Goal: Information Seeking & Learning: Check status

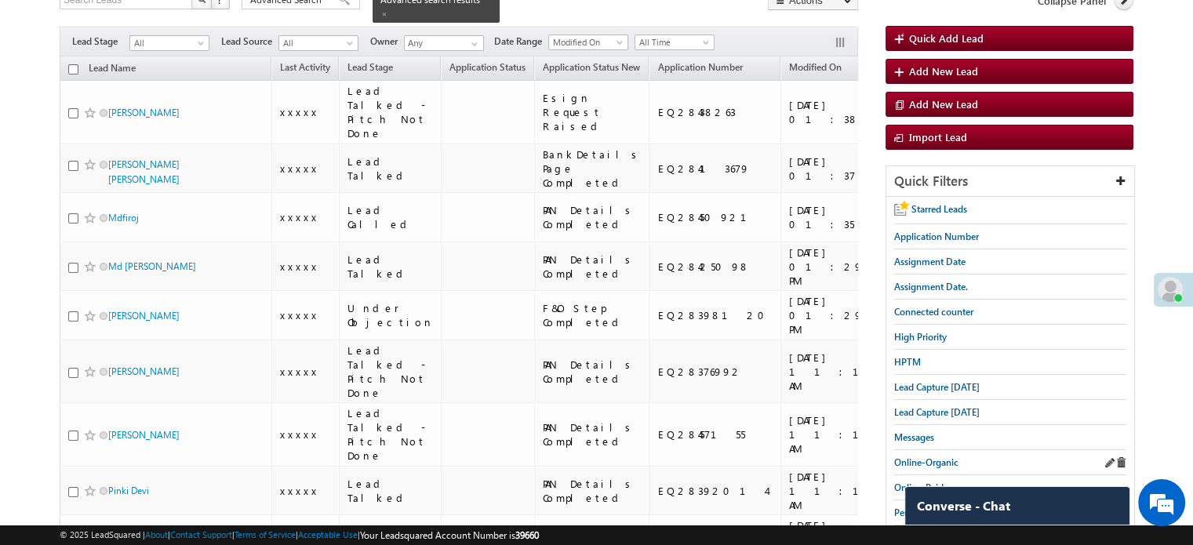
scroll to position [157, 0]
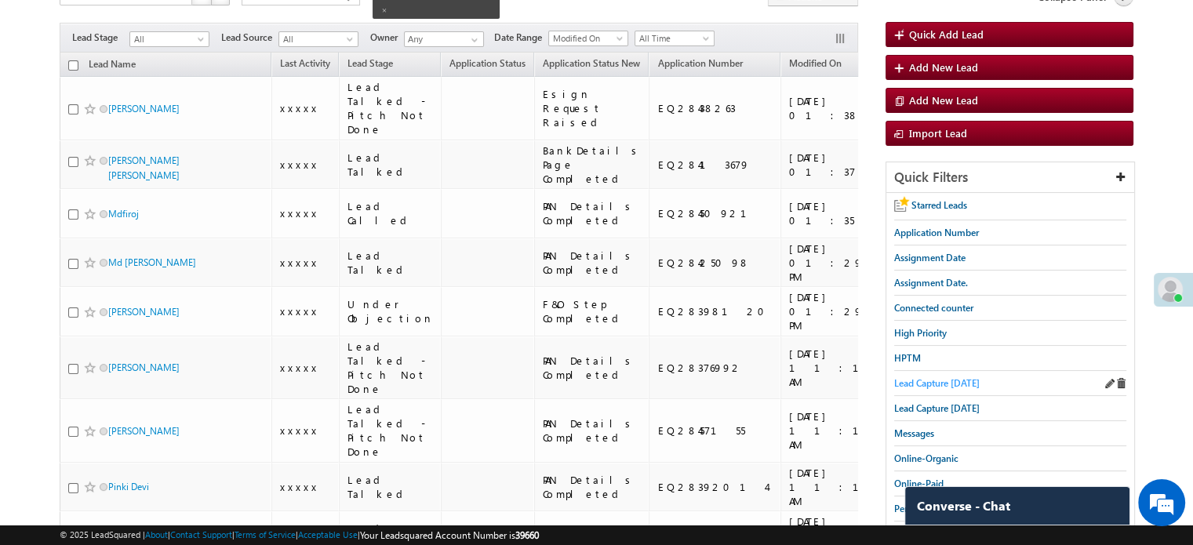
click at [929, 377] on span "Lead Capture [DATE]" at bounding box center [937, 383] width 86 height 12
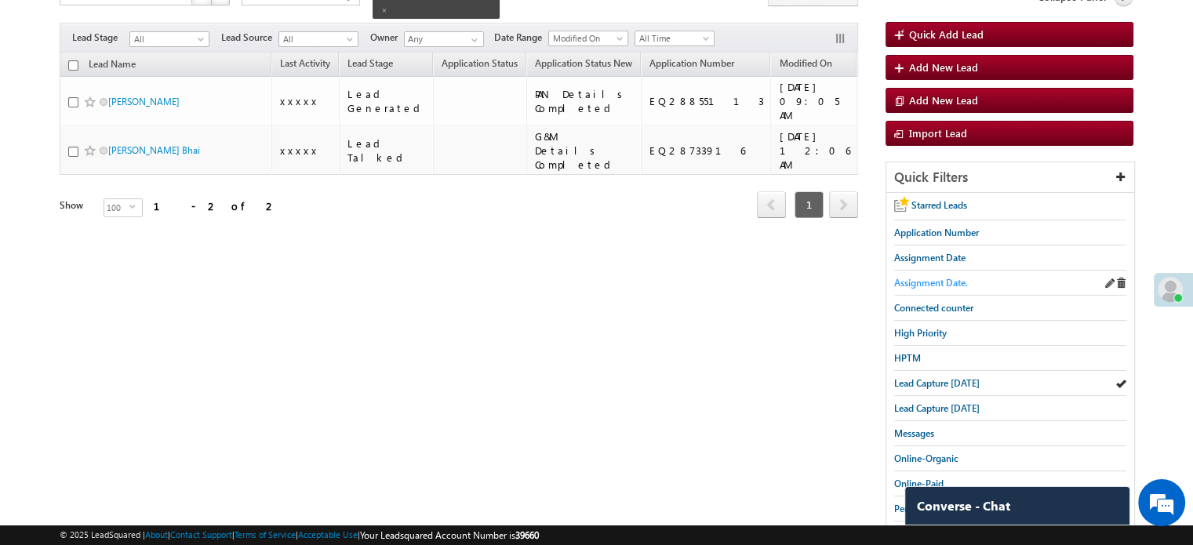
click at [924, 277] on span "Assignment Date." at bounding box center [931, 283] width 74 height 12
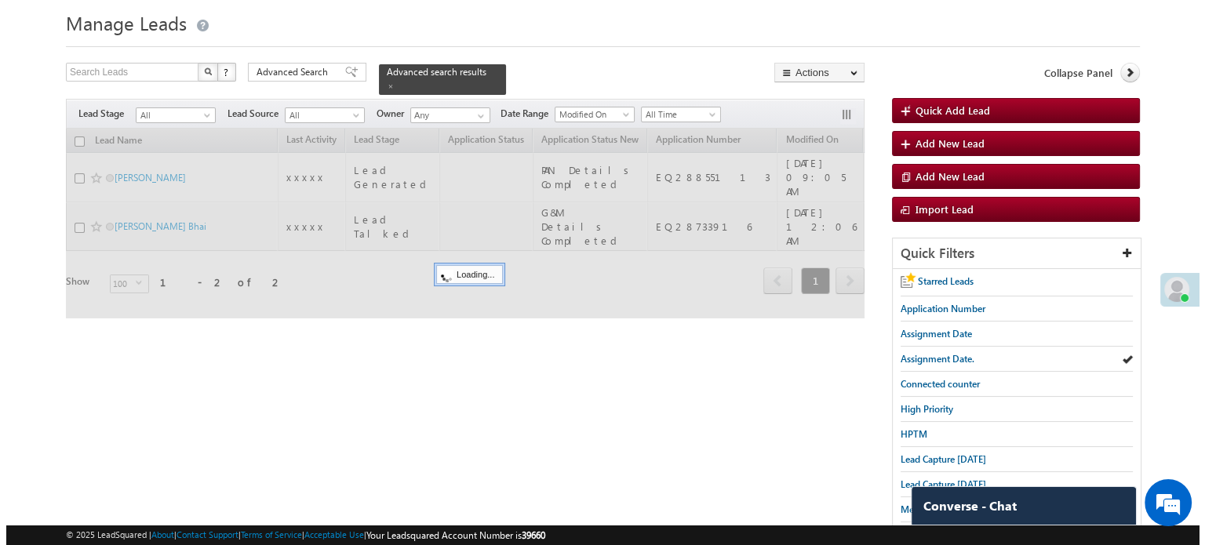
scroll to position [0, 0]
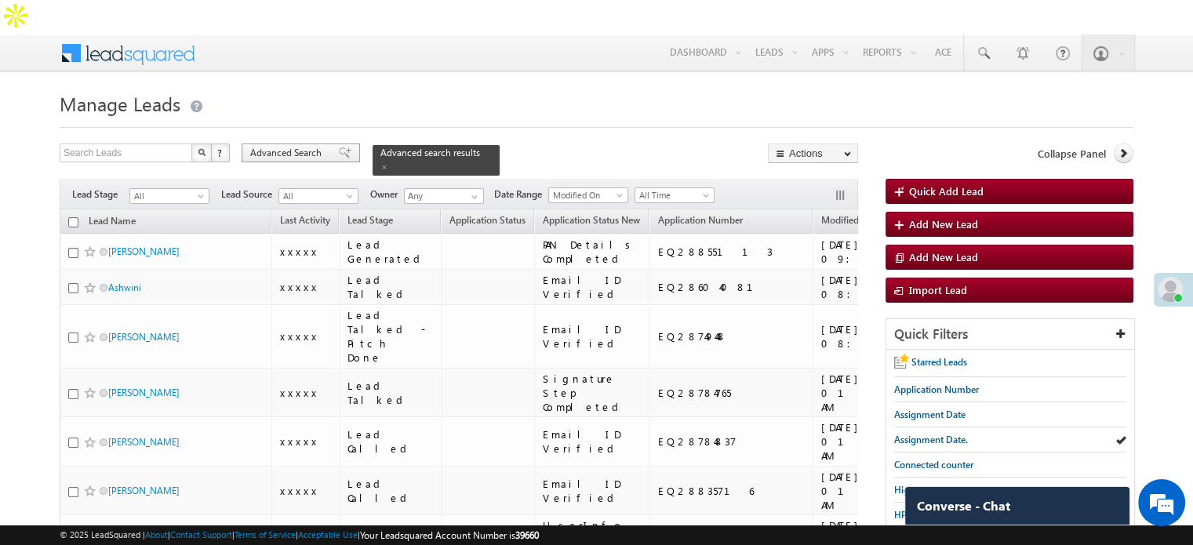
click at [339, 148] on span at bounding box center [345, 153] width 13 height 11
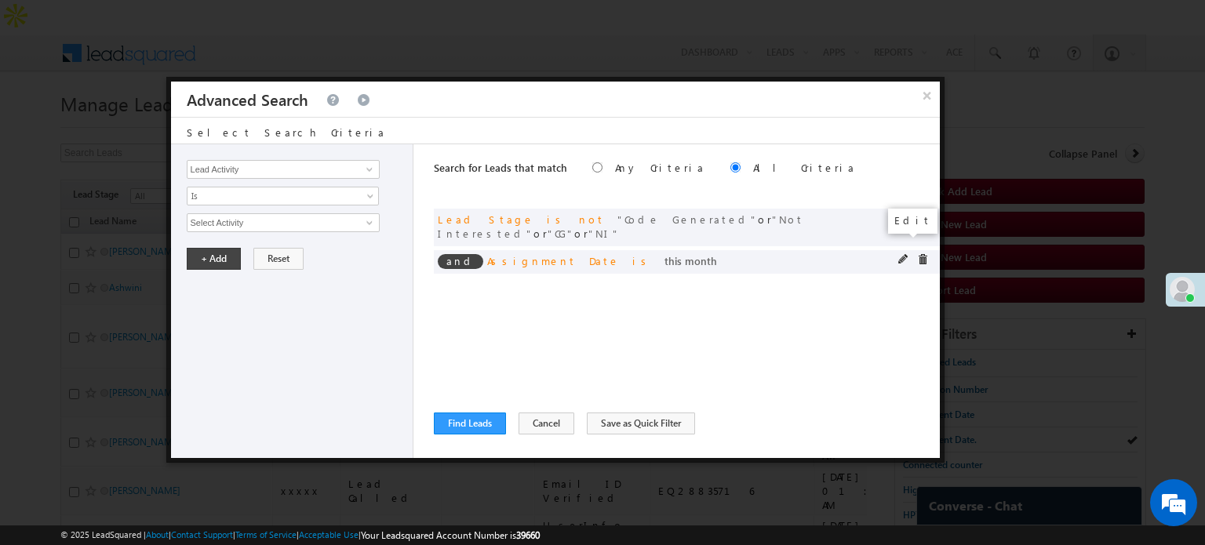
click at [900, 254] on span at bounding box center [903, 259] width 11 height 11
click at [226, 221] on span "This Month" at bounding box center [273, 223] width 170 height 14
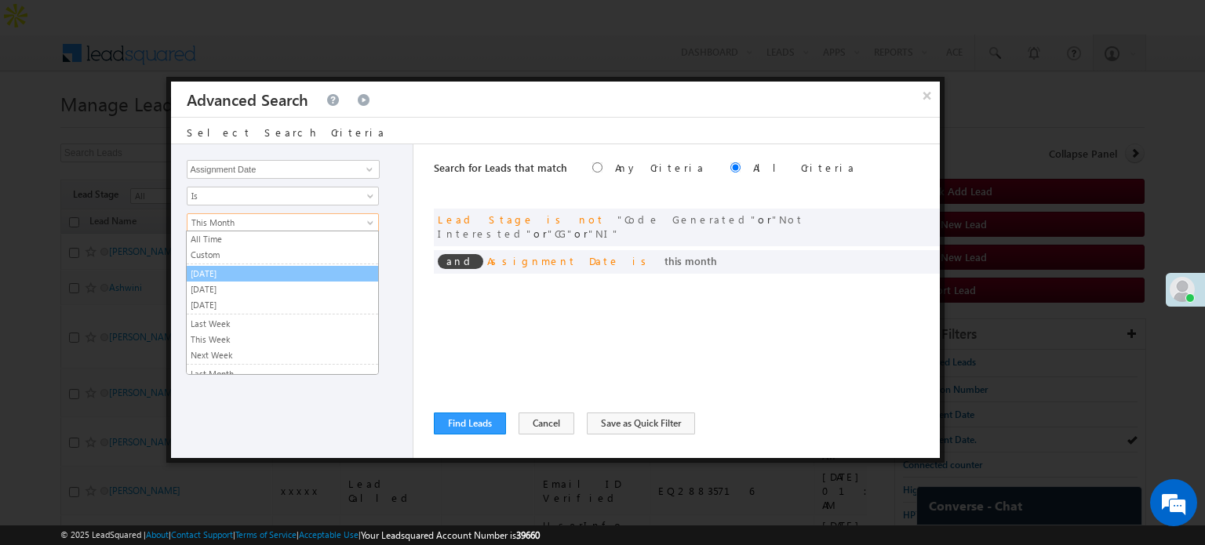
click at [226, 271] on link "[DATE]" at bounding box center [282, 274] width 191 height 14
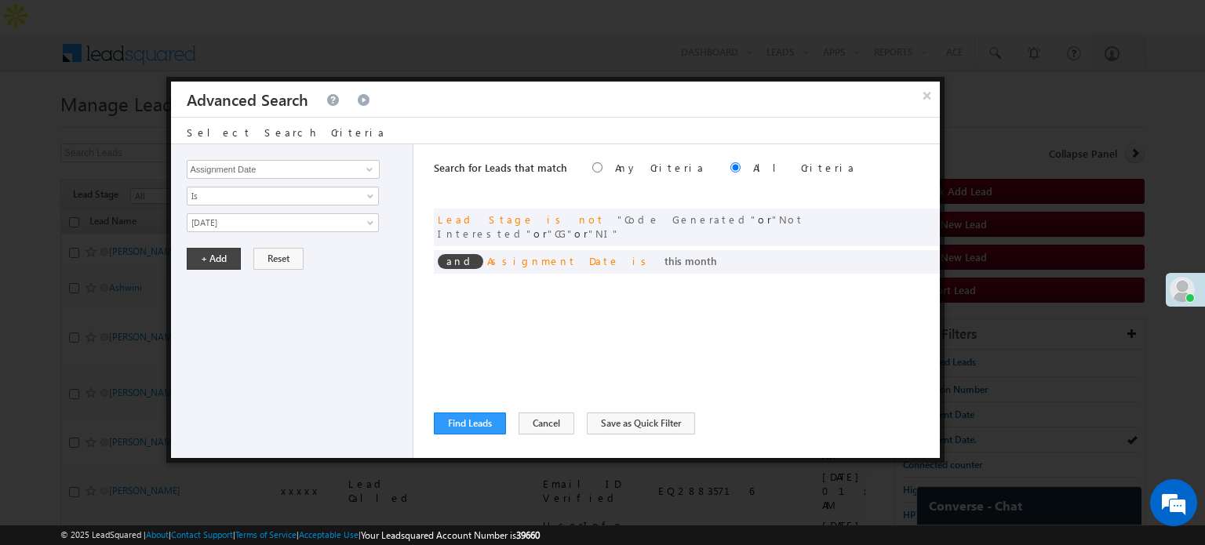
click at [230, 233] on div "Lead Activity Task Sales Group Prospect Id WA Last Message Timestamp 4th Day Di…" at bounding box center [292, 301] width 243 height 314
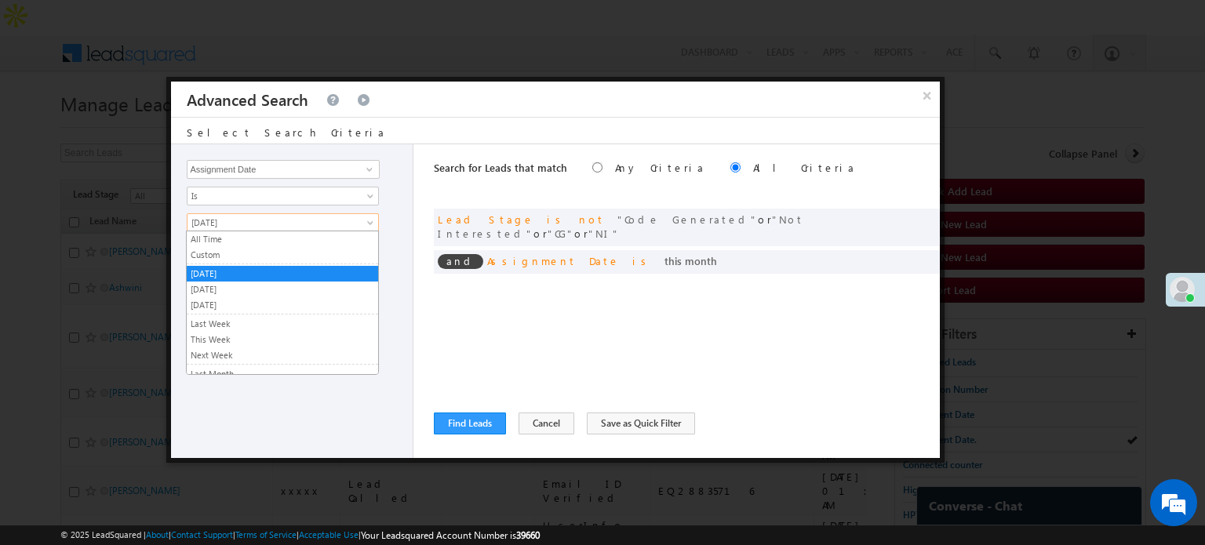
click at [262, 220] on span "[DATE]" at bounding box center [273, 223] width 170 height 14
click at [238, 256] on link "Custom" at bounding box center [282, 255] width 191 height 14
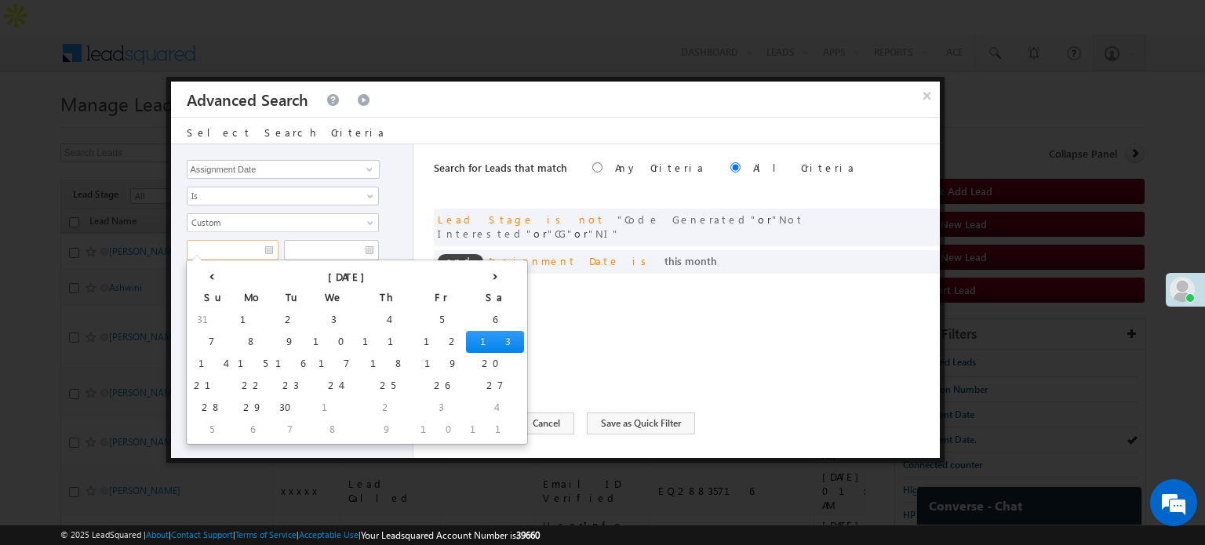
click at [235, 250] on input "text" at bounding box center [233, 250] width 92 height 20
click at [271, 333] on td "9" at bounding box center [290, 342] width 38 height 22
type input "[DATE]"
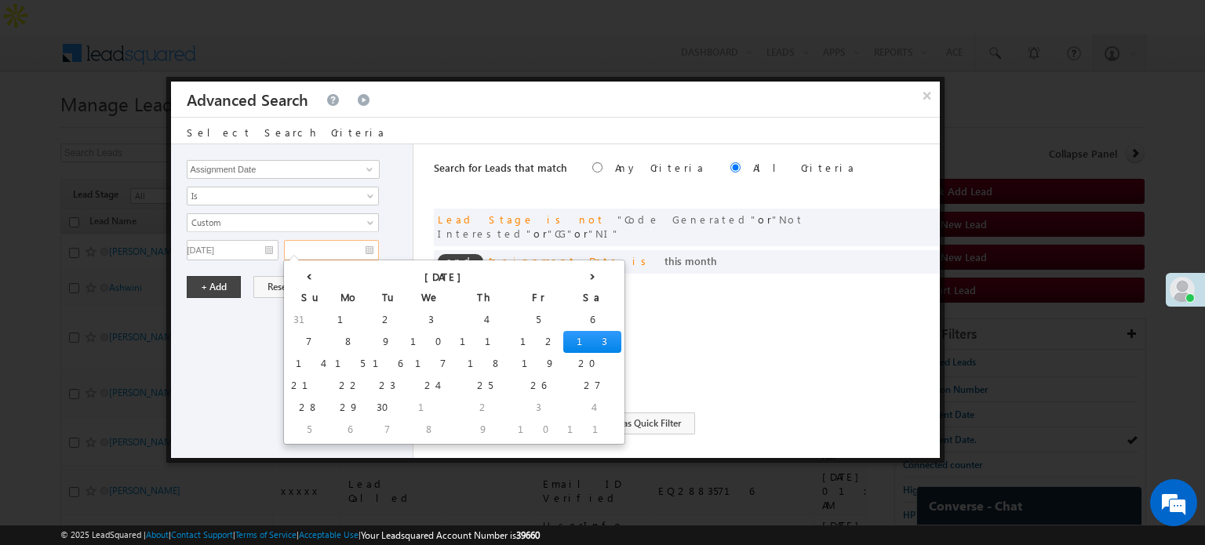
click at [321, 247] on input "text" at bounding box center [331, 250] width 95 height 20
click at [369, 333] on td "9" at bounding box center [388, 342] width 38 height 22
type input "[DATE]"
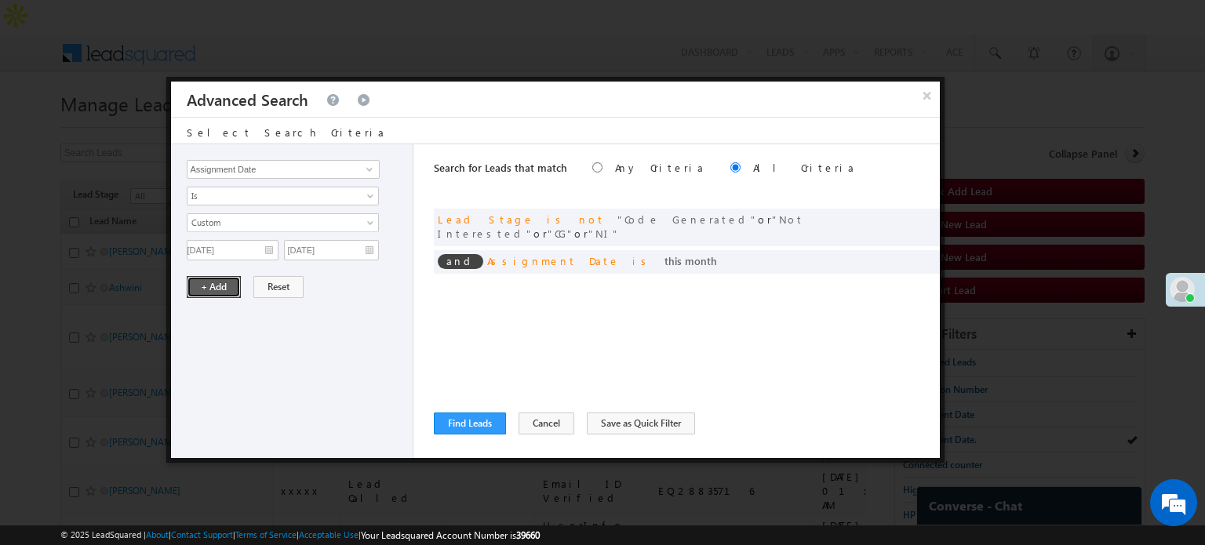
click at [228, 278] on button "+ Add" at bounding box center [214, 287] width 54 height 22
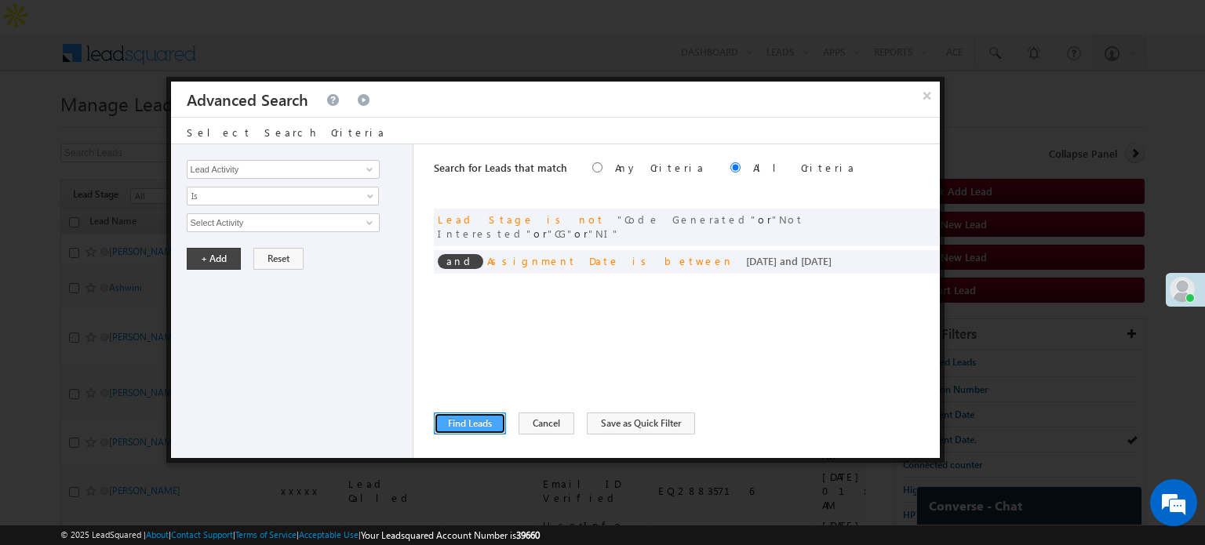
click at [455, 417] on button "Find Leads" at bounding box center [470, 424] width 72 height 22
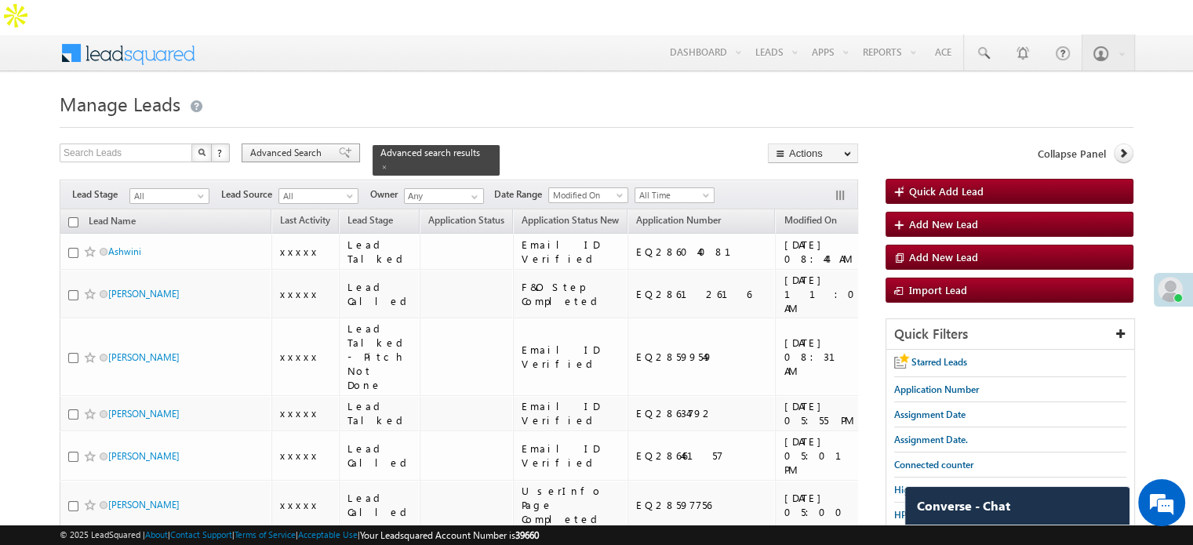
click at [339, 148] on span at bounding box center [345, 153] width 13 height 11
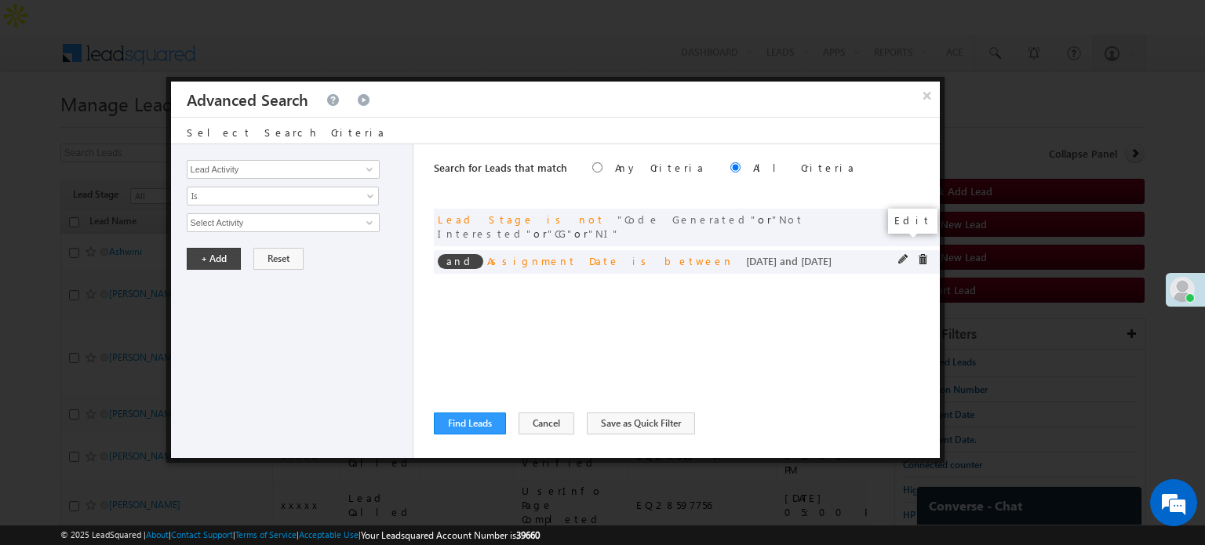
click at [903, 254] on span at bounding box center [903, 259] width 11 height 11
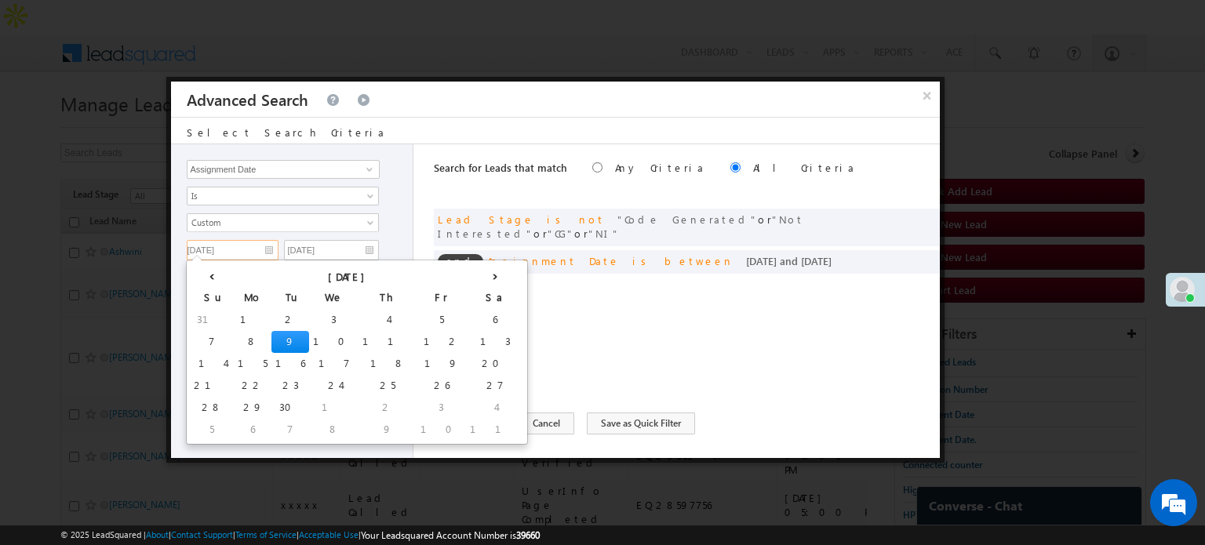
click at [259, 250] on input "[DATE]" at bounding box center [233, 250] width 92 height 20
click at [271, 340] on td "9" at bounding box center [290, 342] width 38 height 22
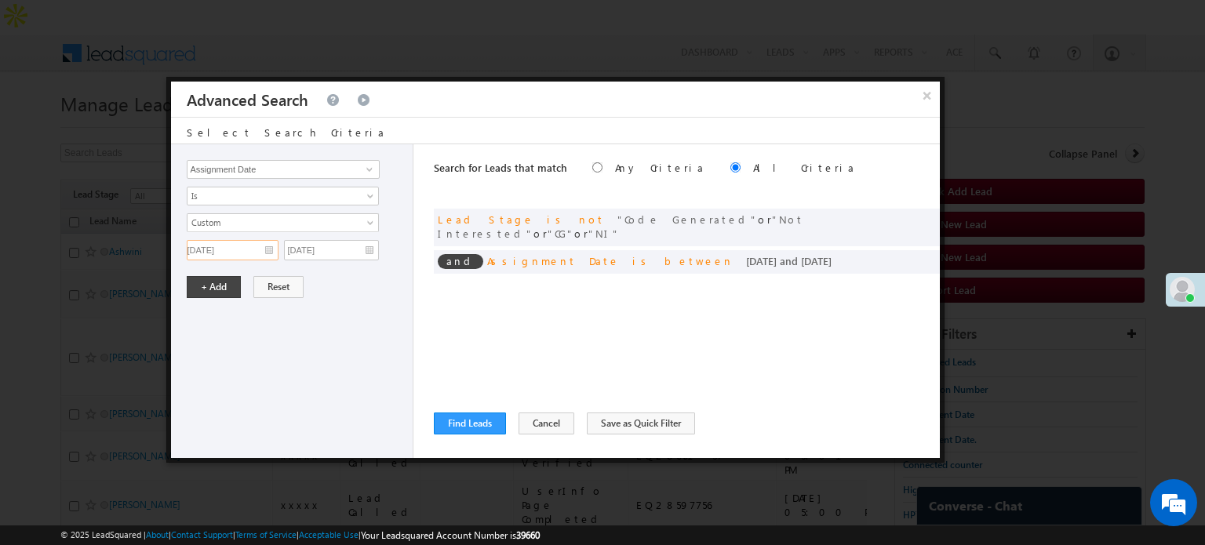
click at [264, 251] on input "[DATE]" at bounding box center [233, 250] width 92 height 20
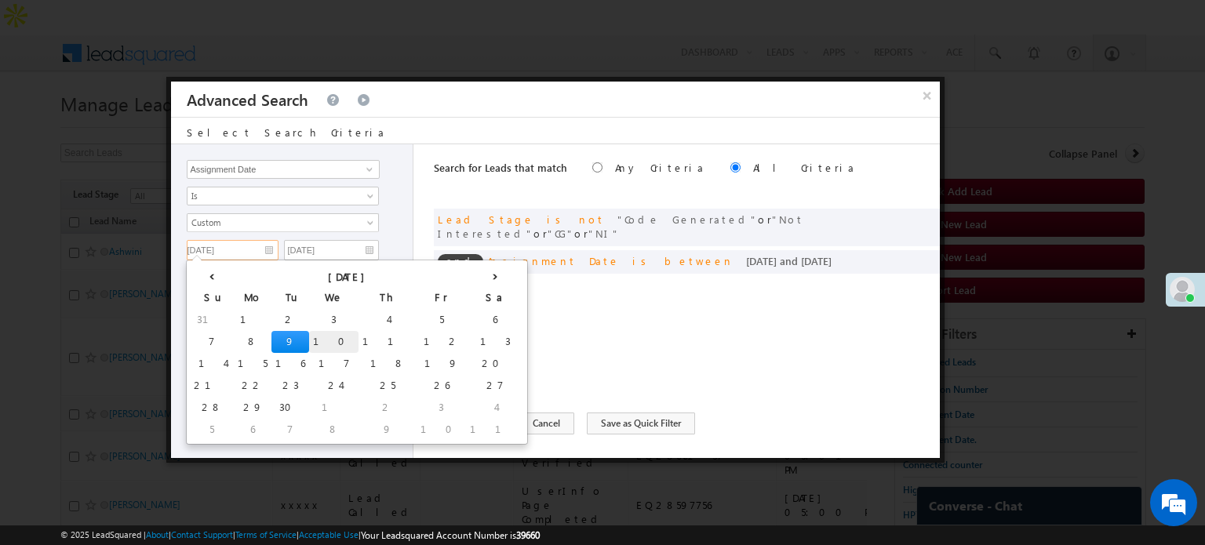
click at [309, 338] on td "10" at bounding box center [333, 342] width 49 height 22
type input "[DATE]"
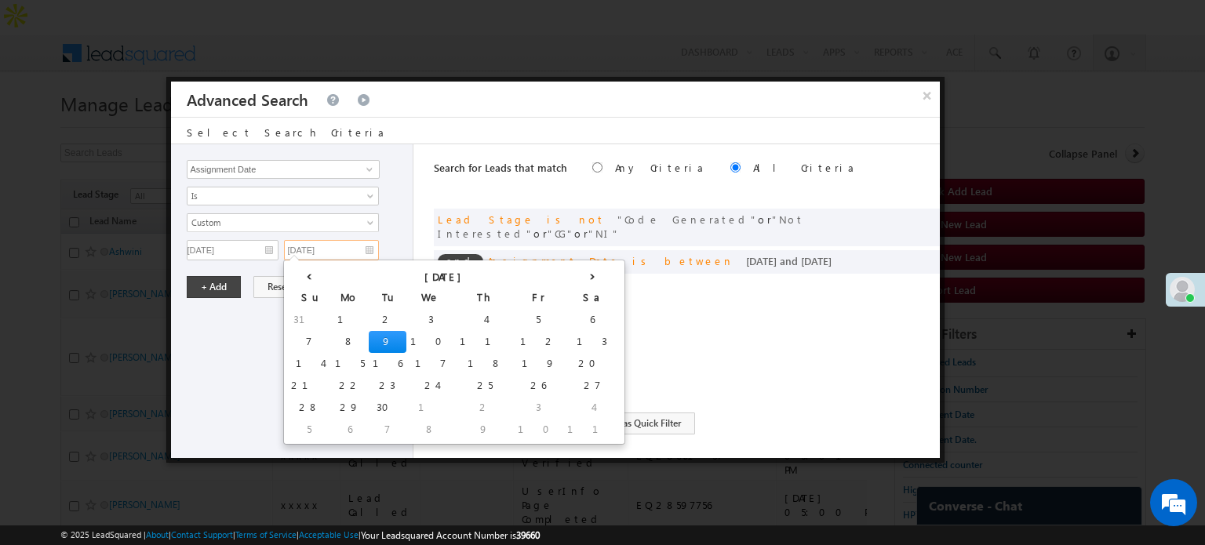
click at [339, 250] on input "[DATE]" at bounding box center [331, 250] width 95 height 20
click at [406, 333] on td "10" at bounding box center [430, 342] width 49 height 22
type input "[DATE]"
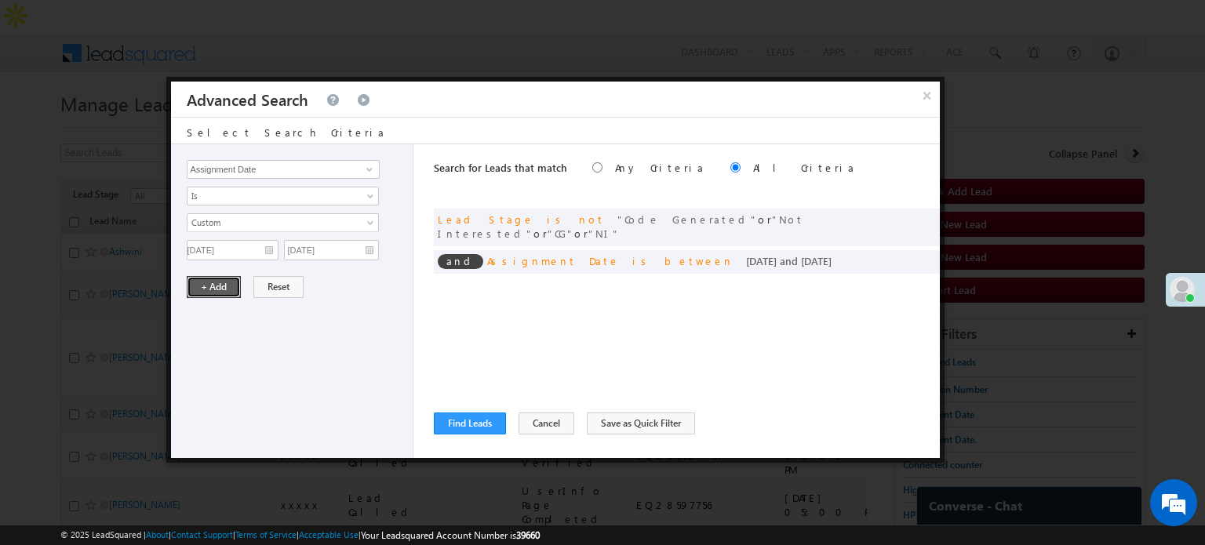
click at [215, 281] on button "+ Add" at bounding box center [214, 287] width 54 height 22
click at [450, 426] on button "Find Leads" at bounding box center [470, 424] width 72 height 22
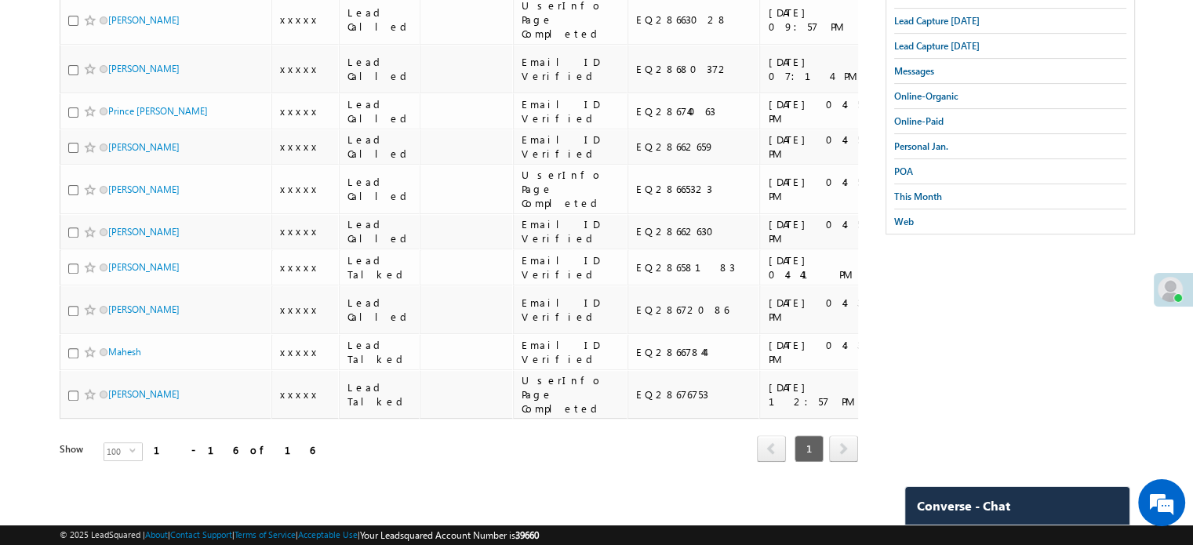
scroll to position [219, 0]
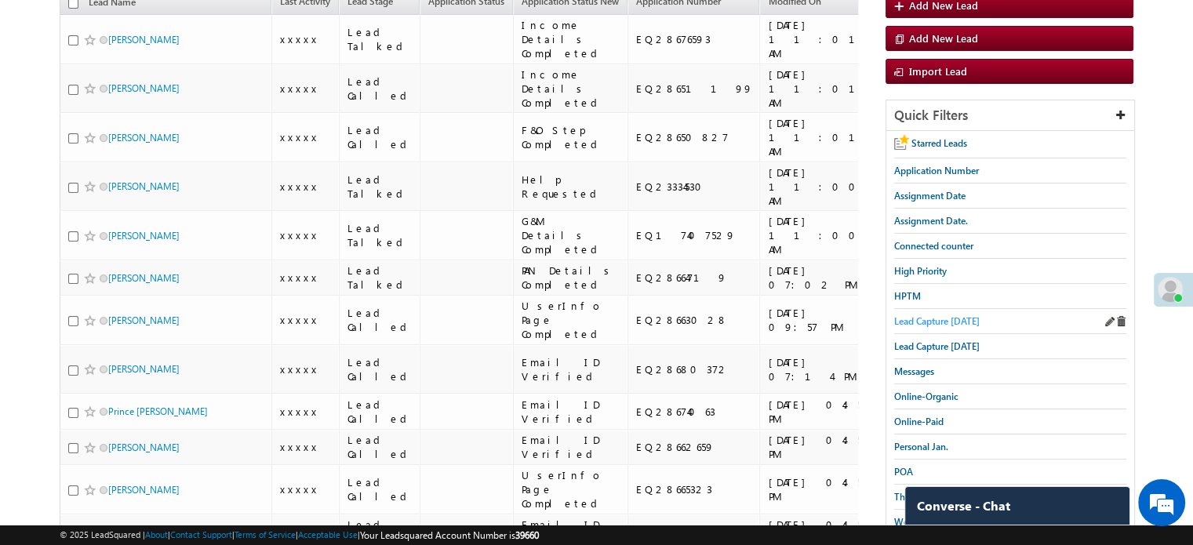
click at [932, 315] on span "Lead Capture [DATE]" at bounding box center [937, 321] width 86 height 12
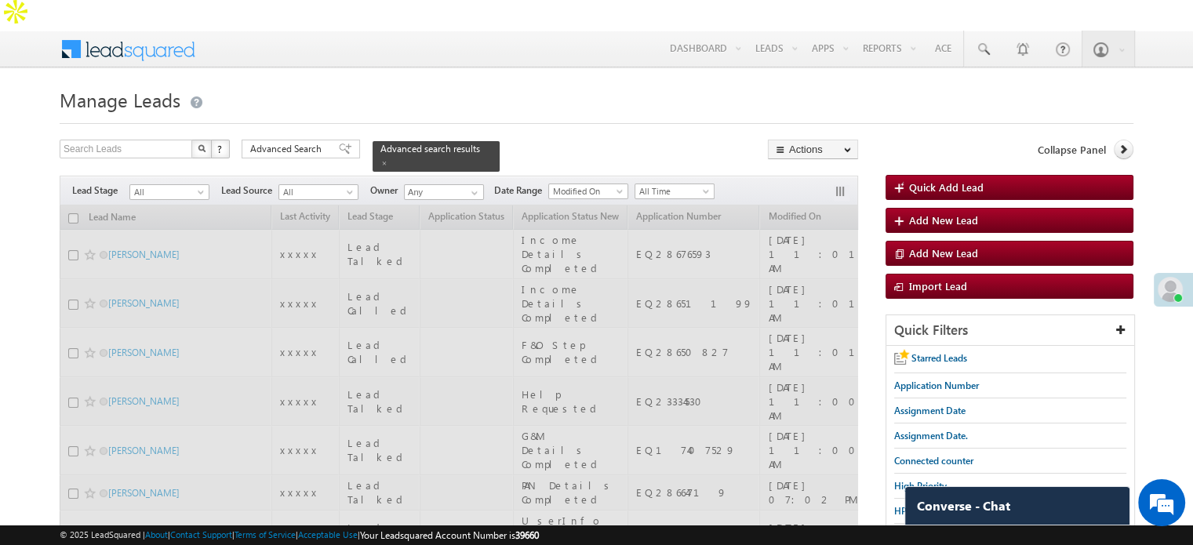
scroll to position [0, 0]
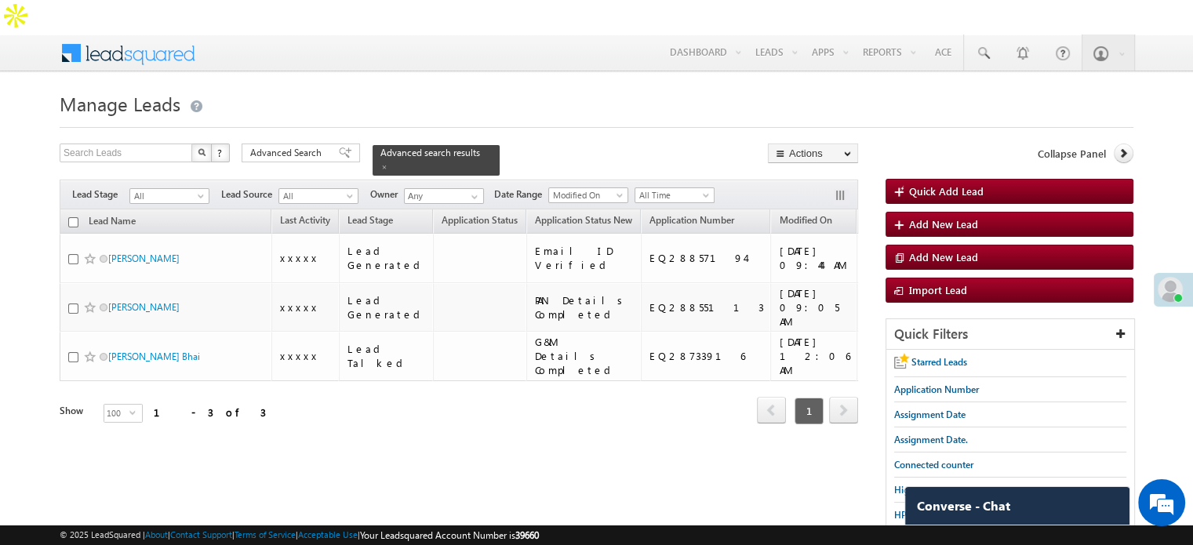
click at [1167, 297] on span at bounding box center [1170, 289] width 25 height 25
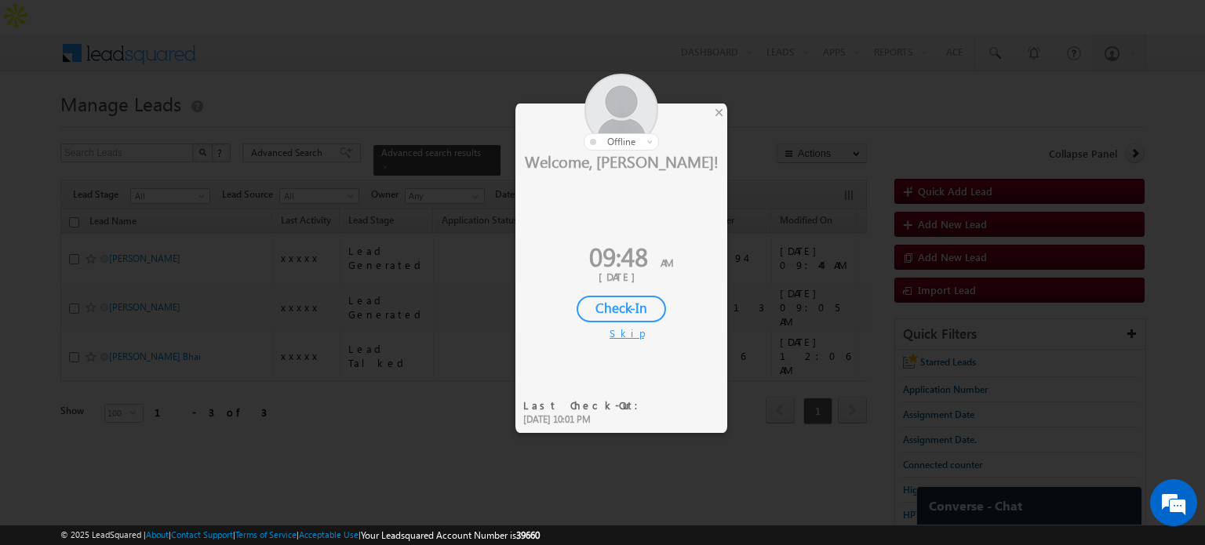
click at [630, 310] on div "Check-In" at bounding box center [621, 309] width 89 height 27
